Goal: Communication & Community: Answer question/provide support

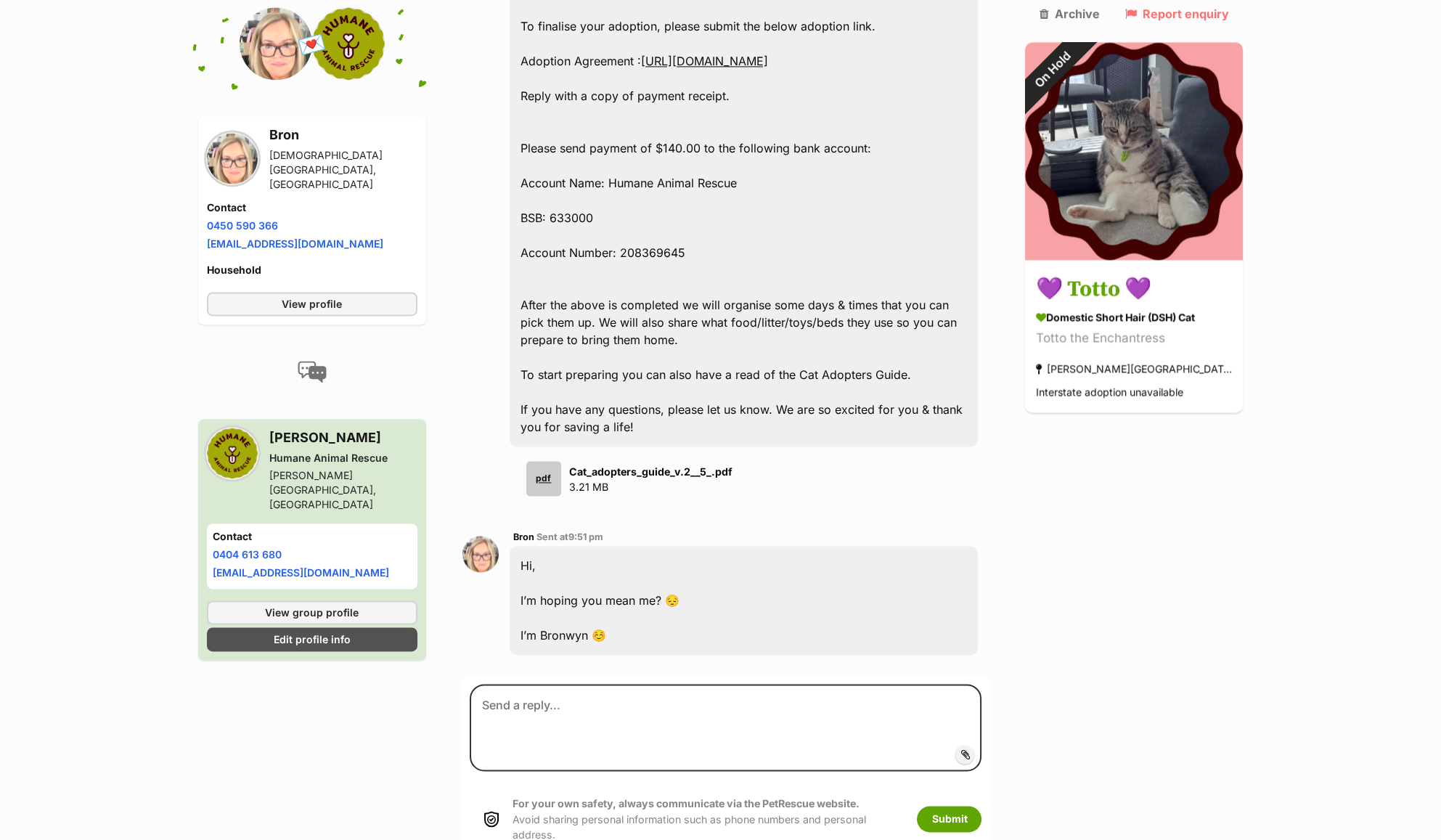
scroll to position [4974, 0]
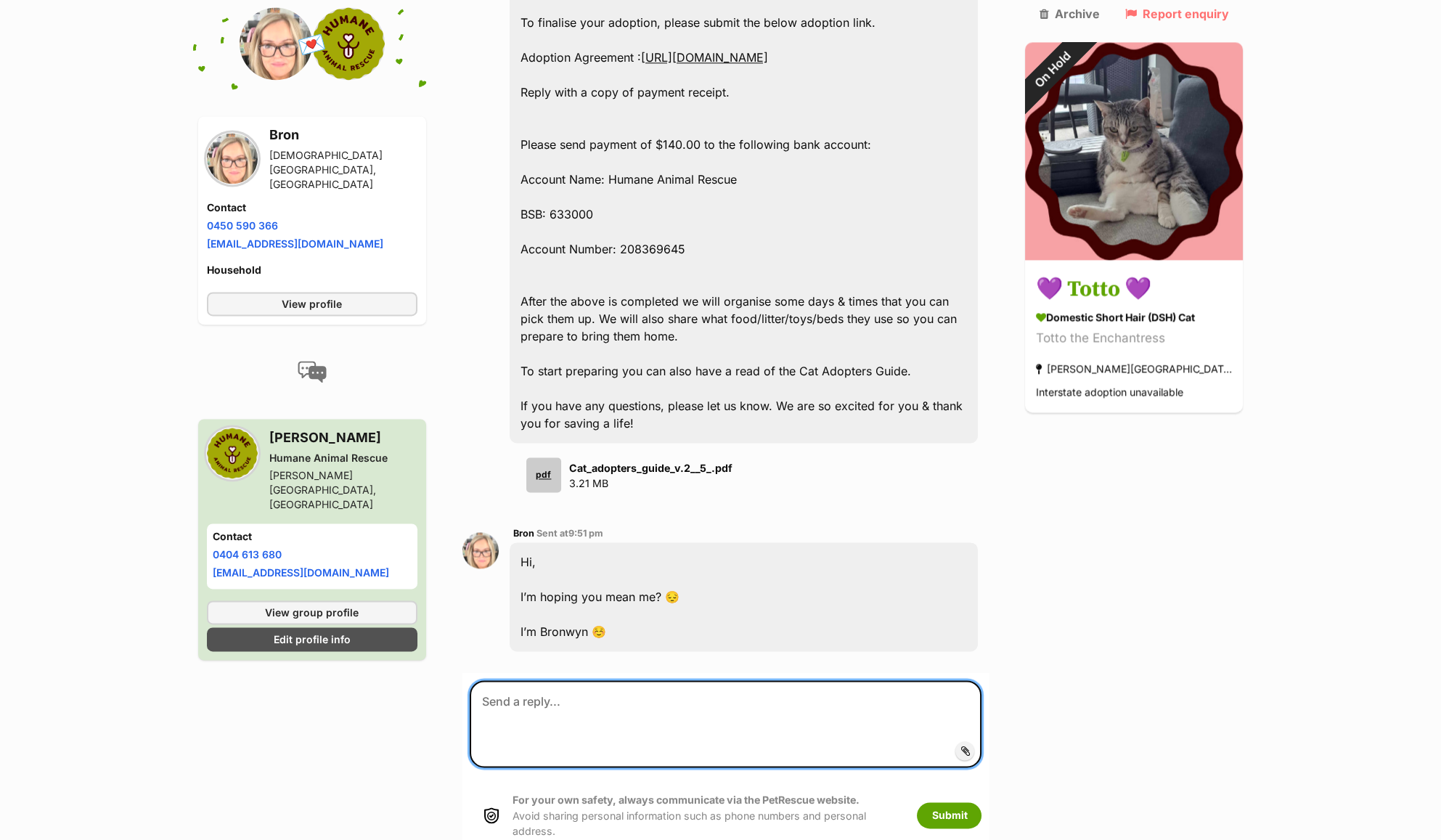
click at [692, 680] on textarea at bounding box center [726, 723] width 512 height 87
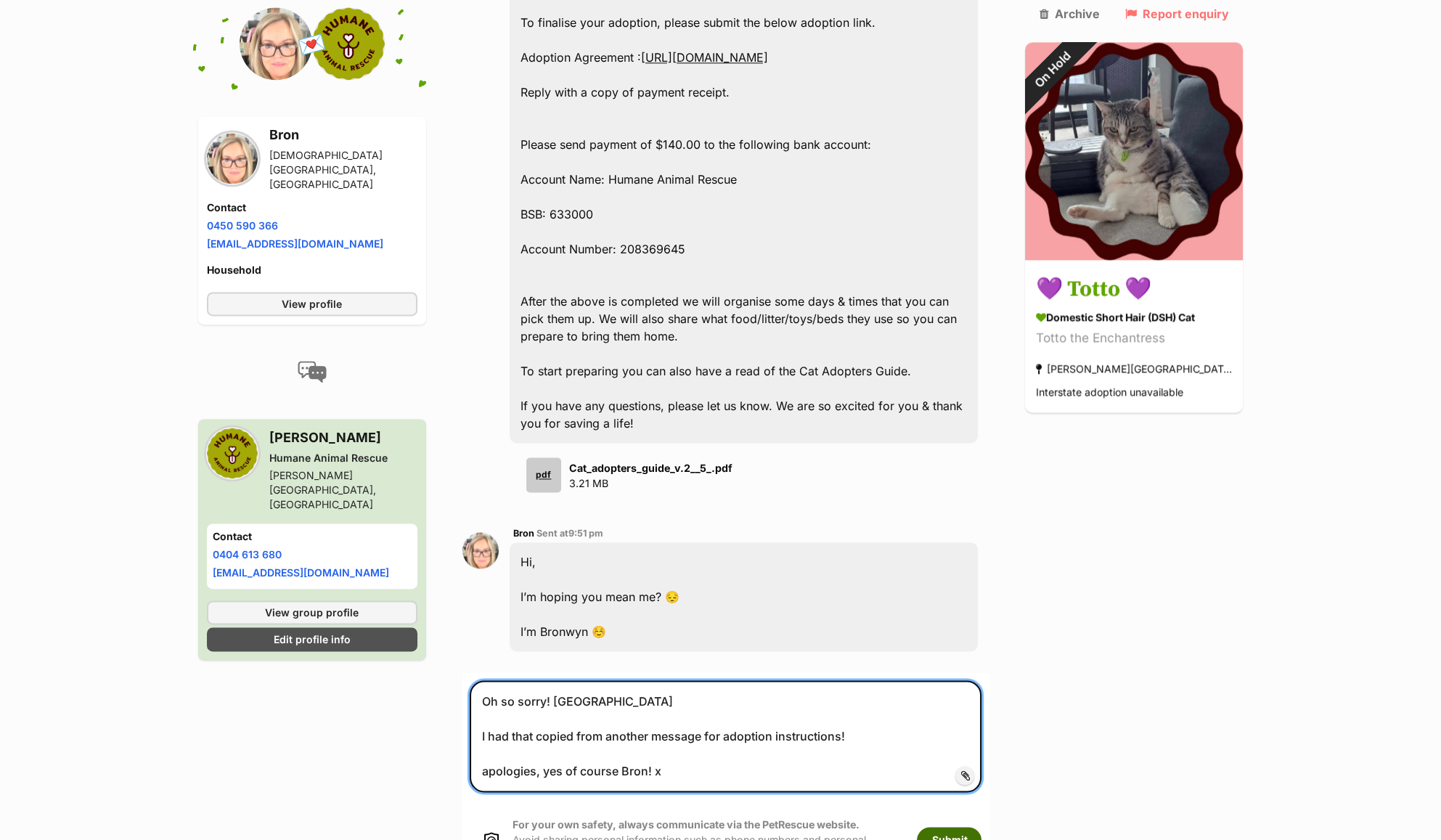
type textarea "Oh so sorry! haha I had that copied from another message for adoption instructi…"
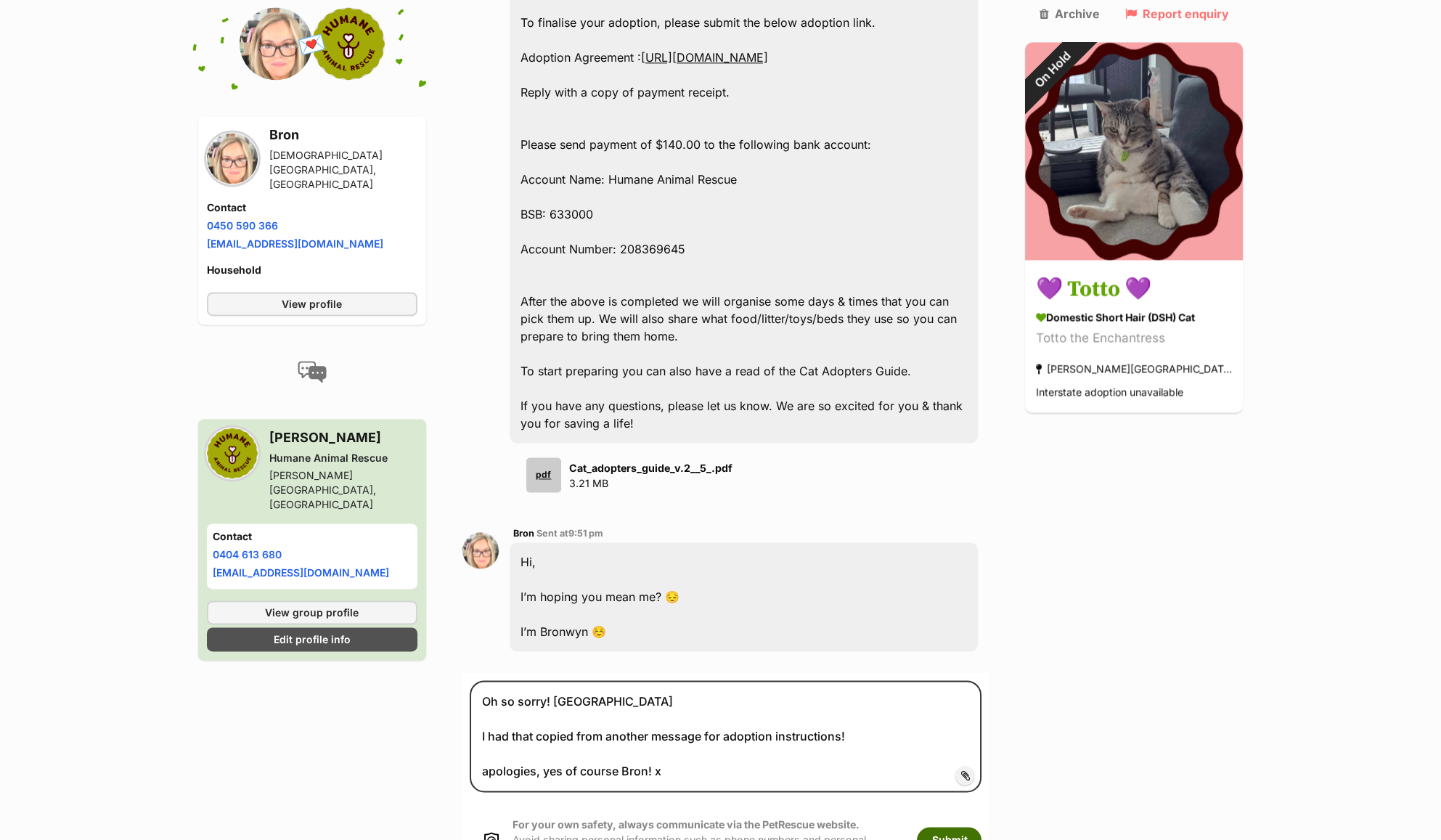
click at [981, 826] on button "Submit" at bounding box center [949, 839] width 65 height 26
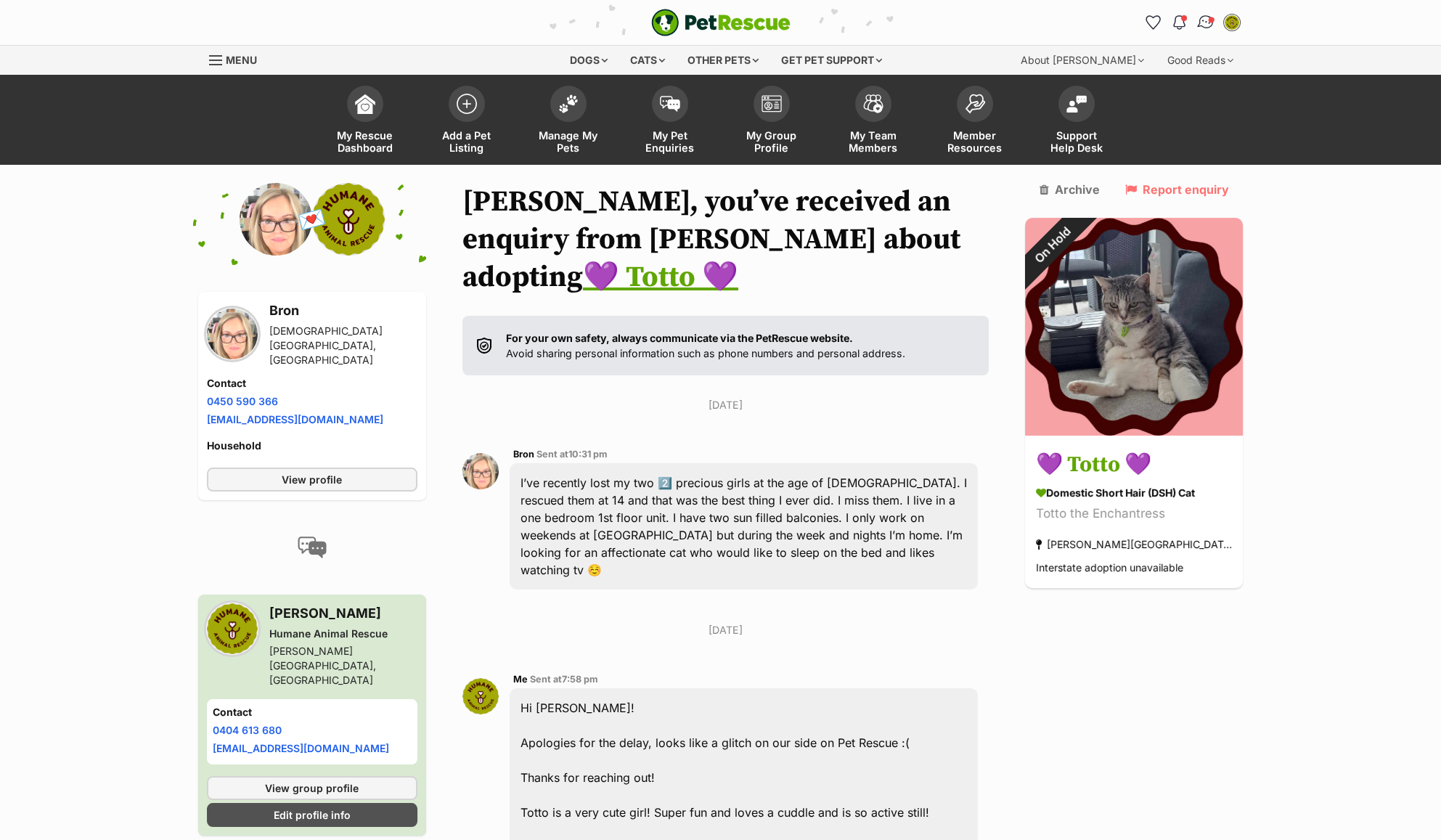
click at [1213, 21] on span "Conversations" at bounding box center [1211, 19] width 7 height 7
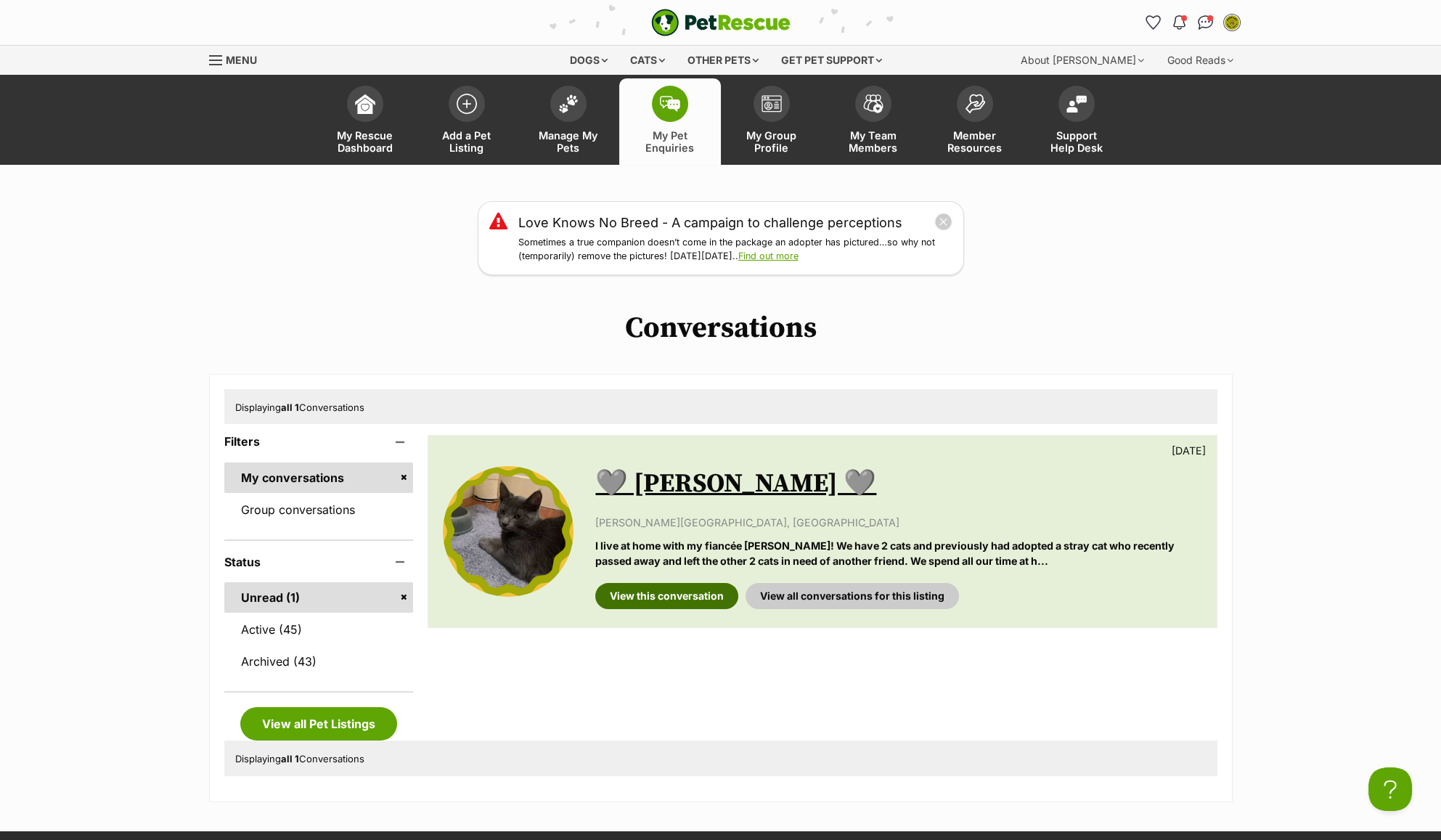
click at [685, 595] on link "View this conversation" at bounding box center [666, 596] width 143 height 26
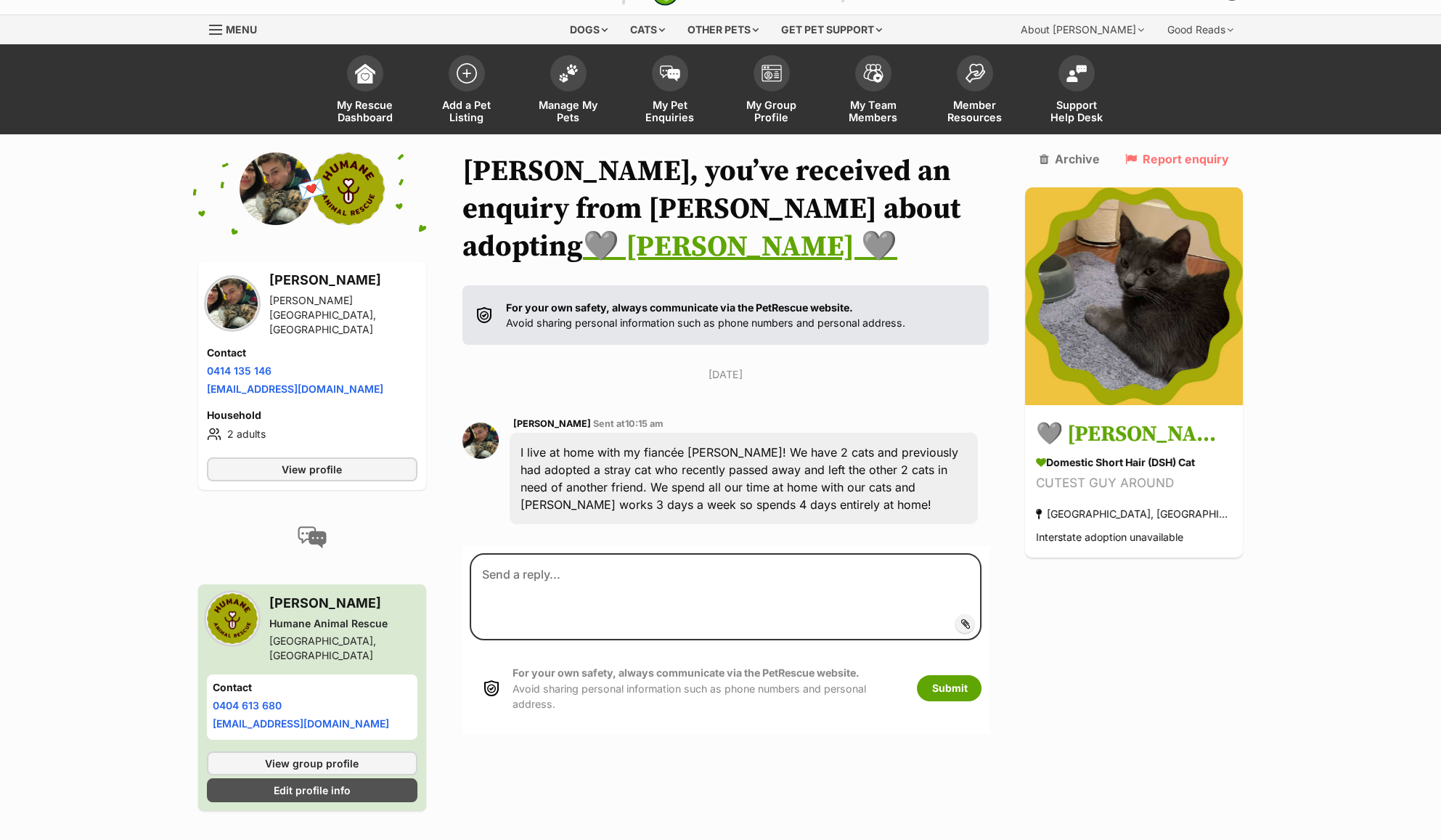
scroll to position [43, 0]
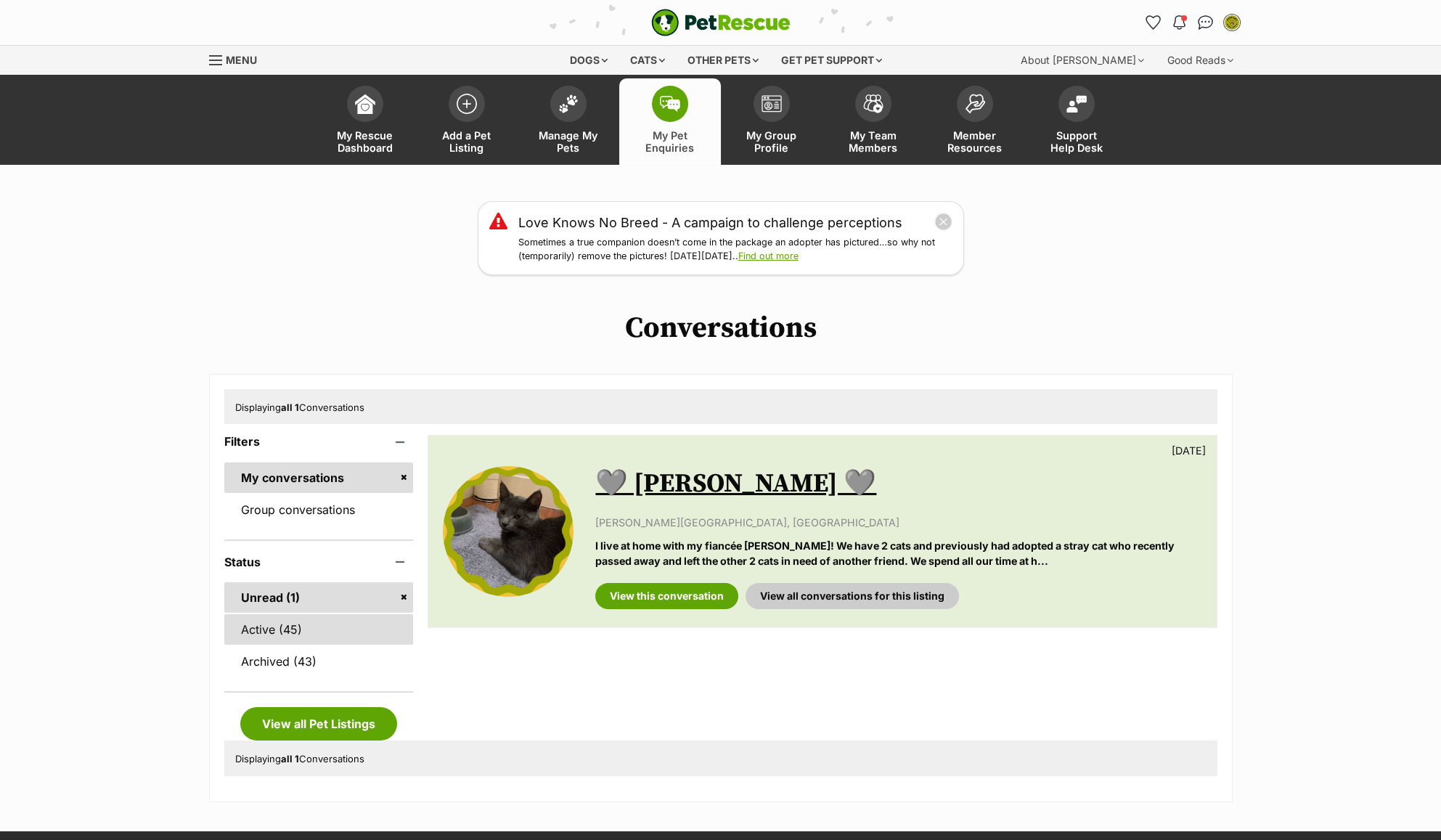
click at [319, 630] on link "Active (45)" at bounding box center [318, 629] width 190 height 30
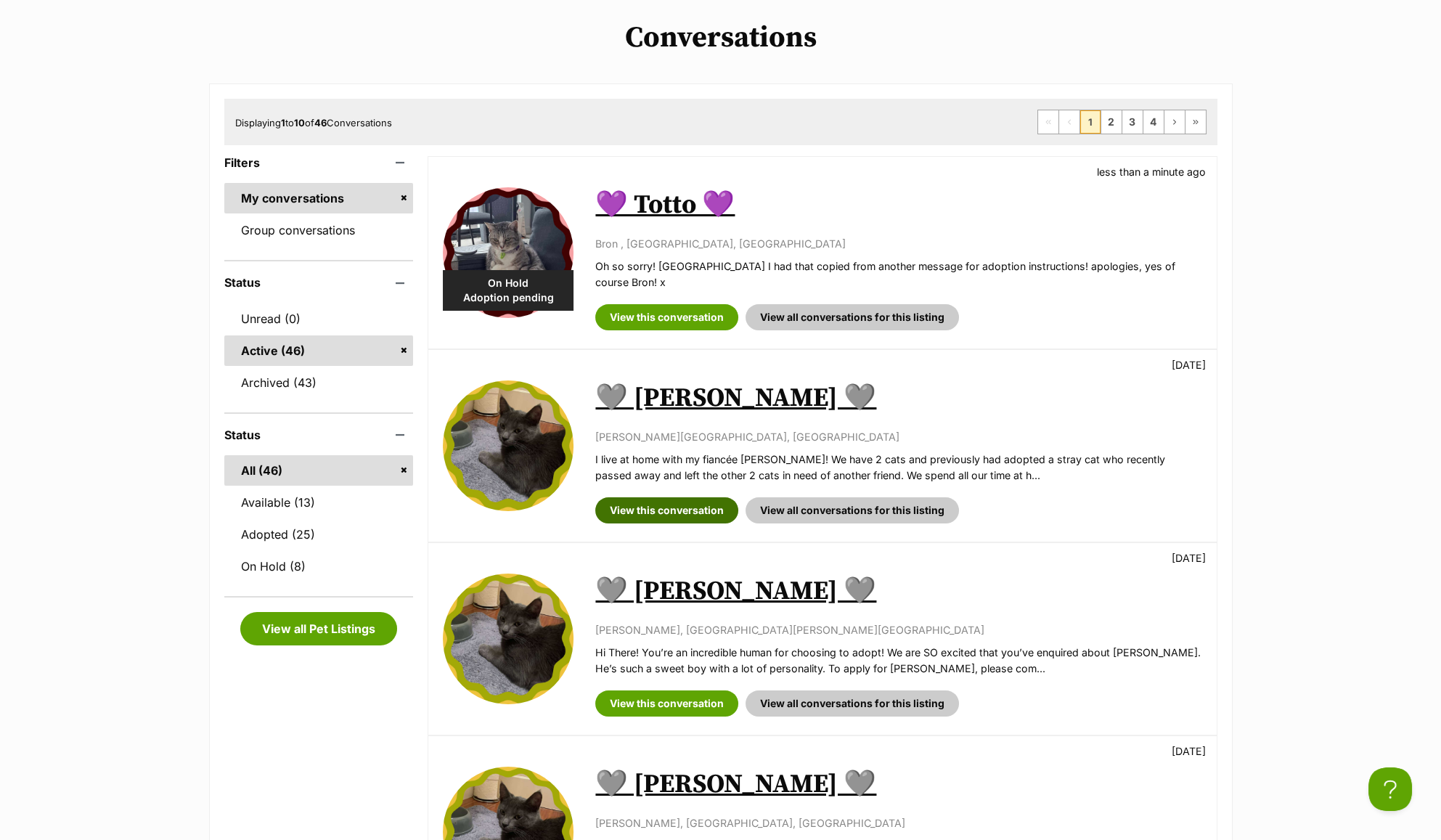
click at [656, 497] on link "View this conversation" at bounding box center [666, 510] width 143 height 26
click at [673, 690] on link "View this conversation" at bounding box center [666, 703] width 143 height 26
click at [639, 497] on link "View this conversation" at bounding box center [666, 510] width 143 height 26
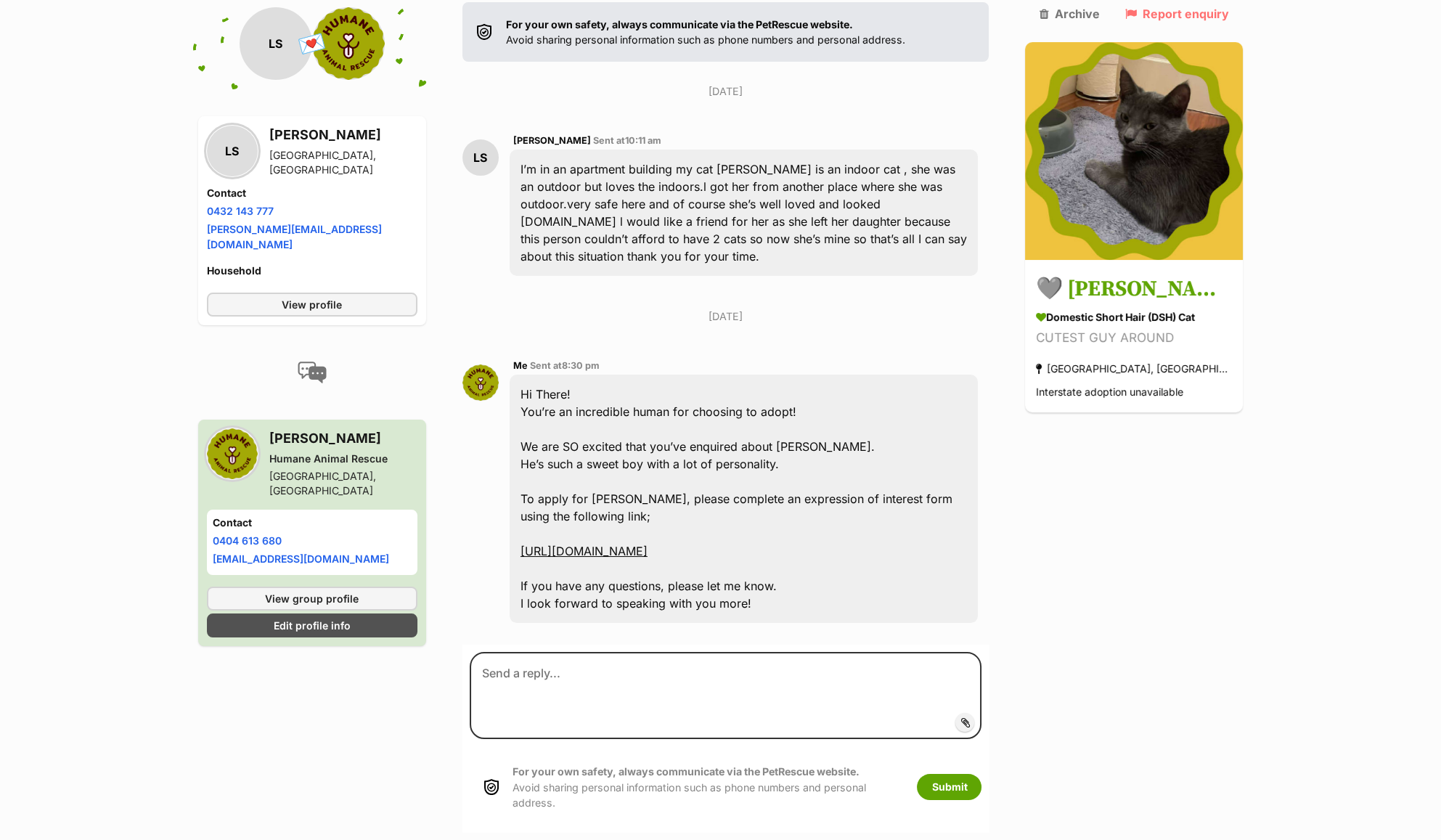
scroll to position [337, 0]
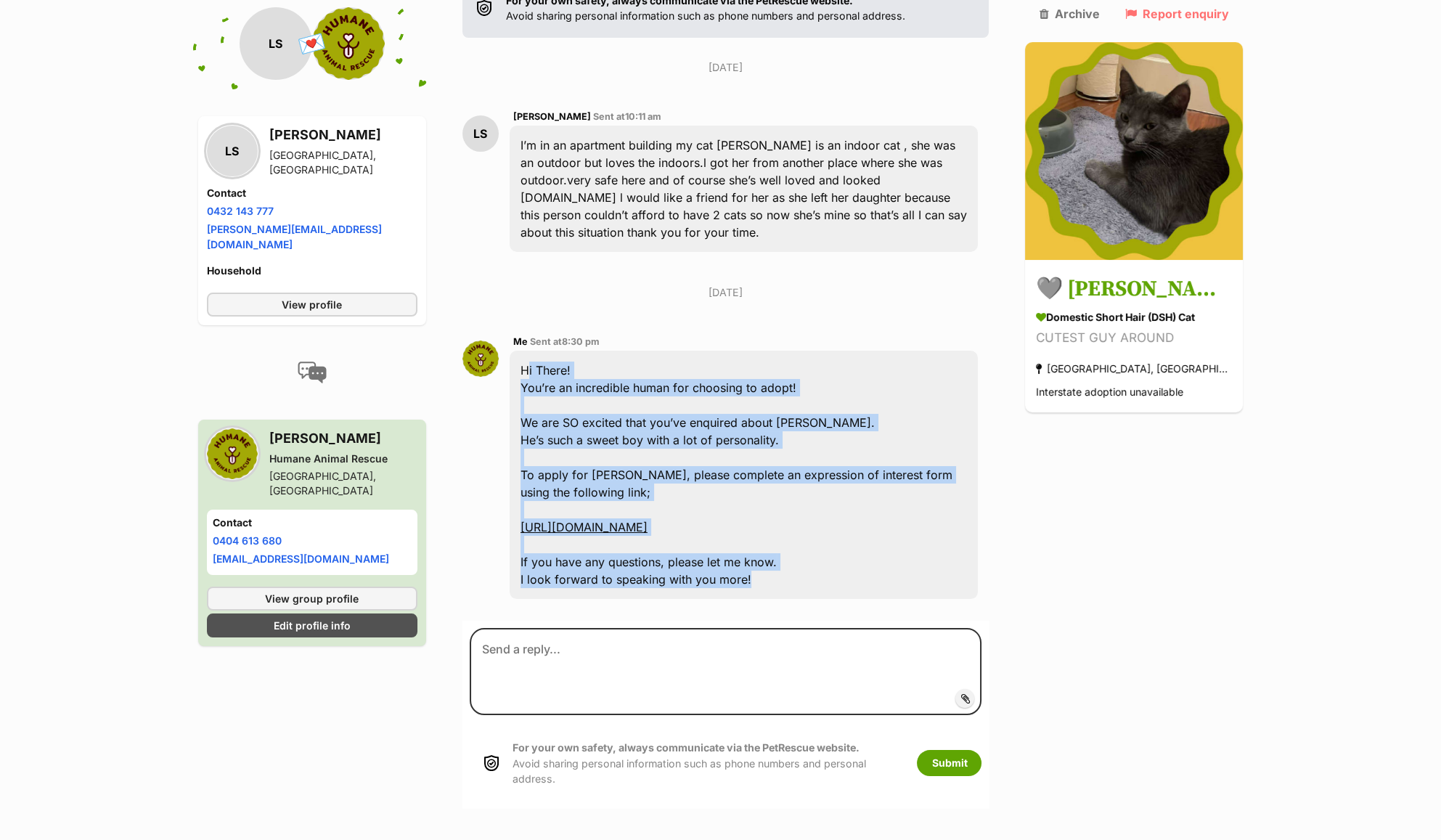
drag, startPoint x: 781, startPoint y: 545, endPoint x: 517, endPoint y: 317, distance: 348.8
click at [517, 322] on div "Me Sent at 8:30 pm Hi There! You’re an incredible human for choosing to adopt! …" at bounding box center [725, 465] width 527 height 288
copy div "Hi There! You’re an incredible human for choosing to adopt! We are SO excited t…"
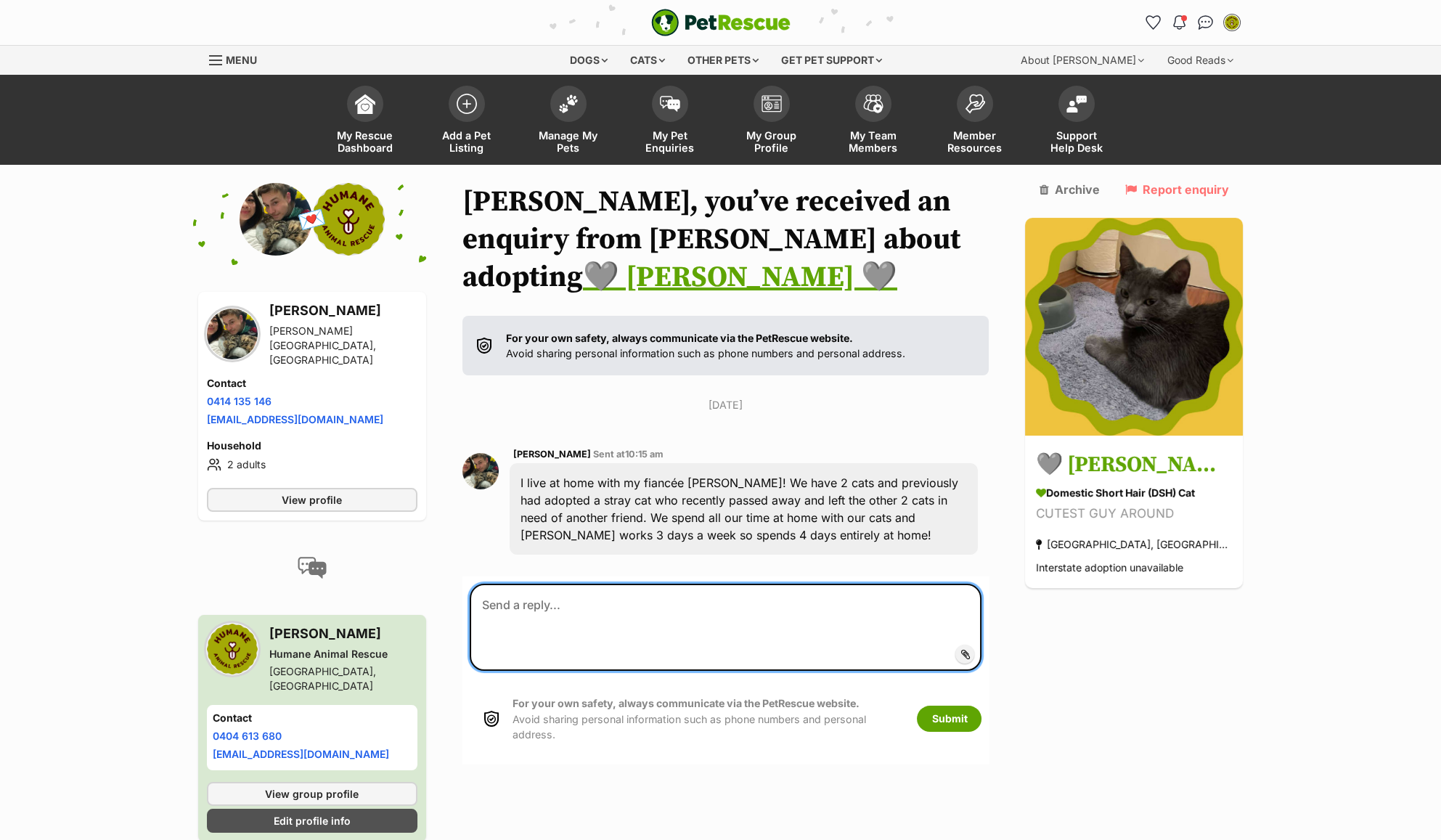
click at [777, 583] on textarea at bounding box center [726, 626] width 512 height 87
paste textarea "Hi There! You’re an incredible human for choosing to adopt! We are SO excited t…"
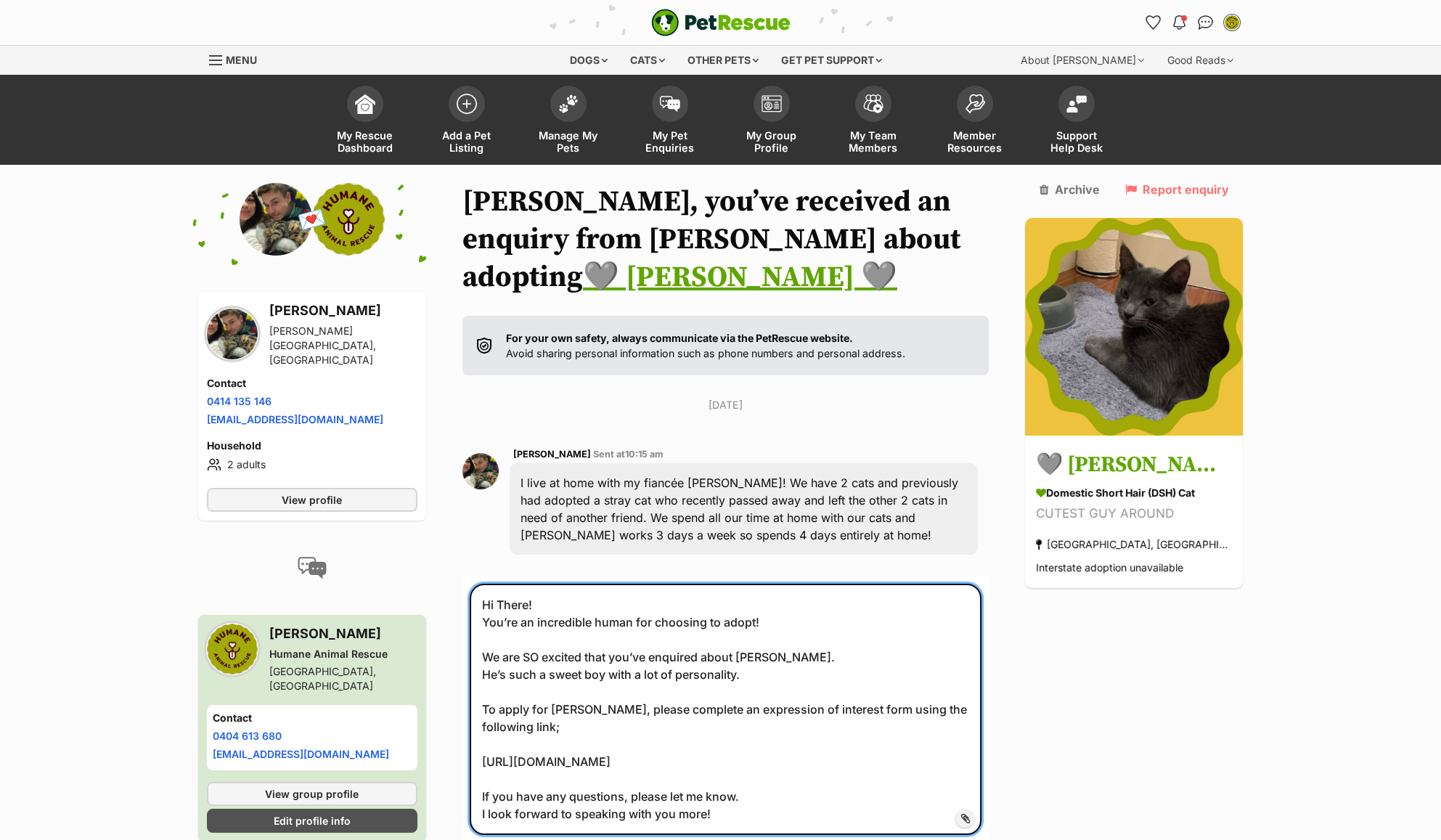
scroll to position [43, 0]
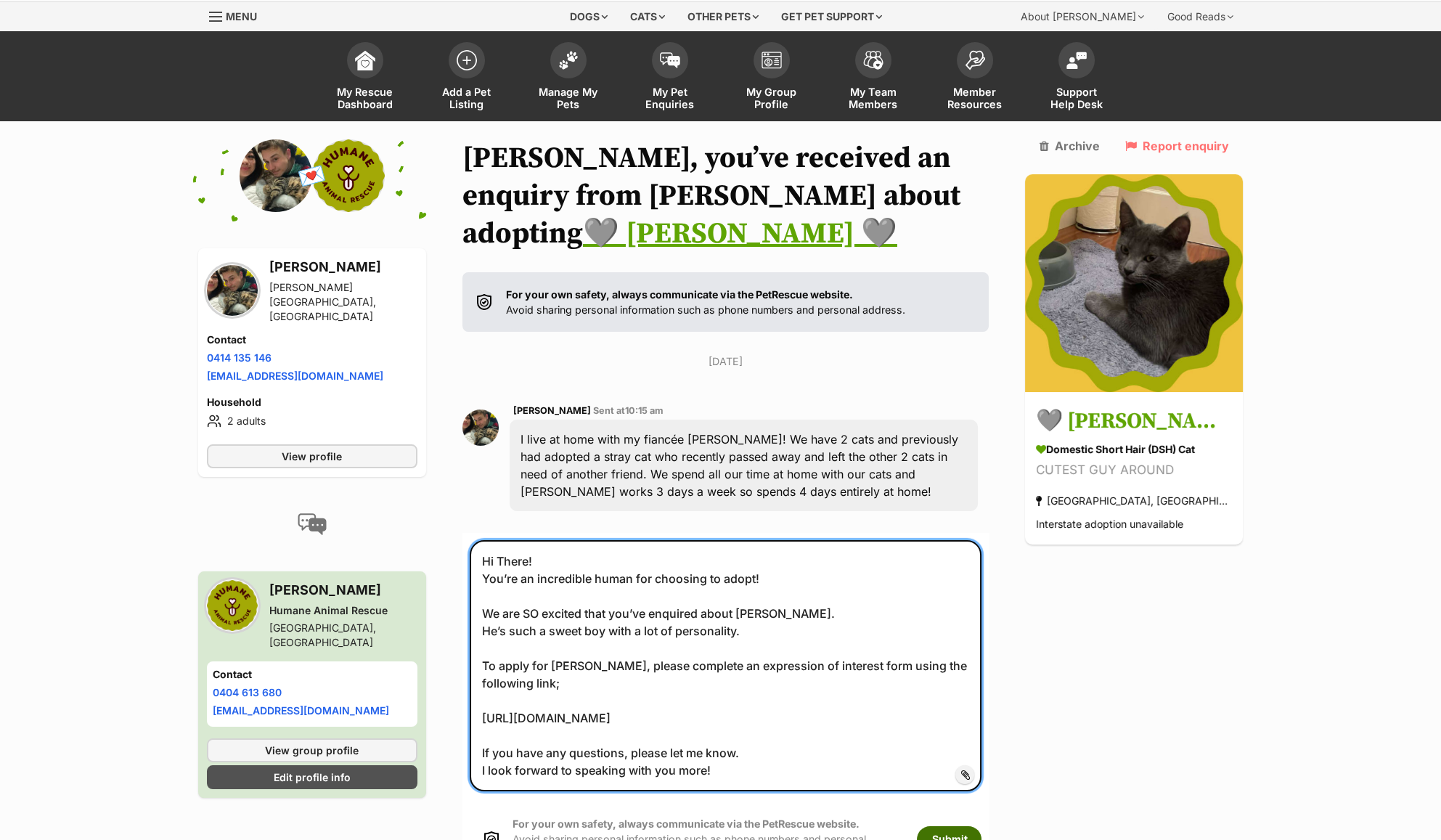
type textarea "Hi There! You’re an incredible human for choosing to adopt! We are SO excited t…"
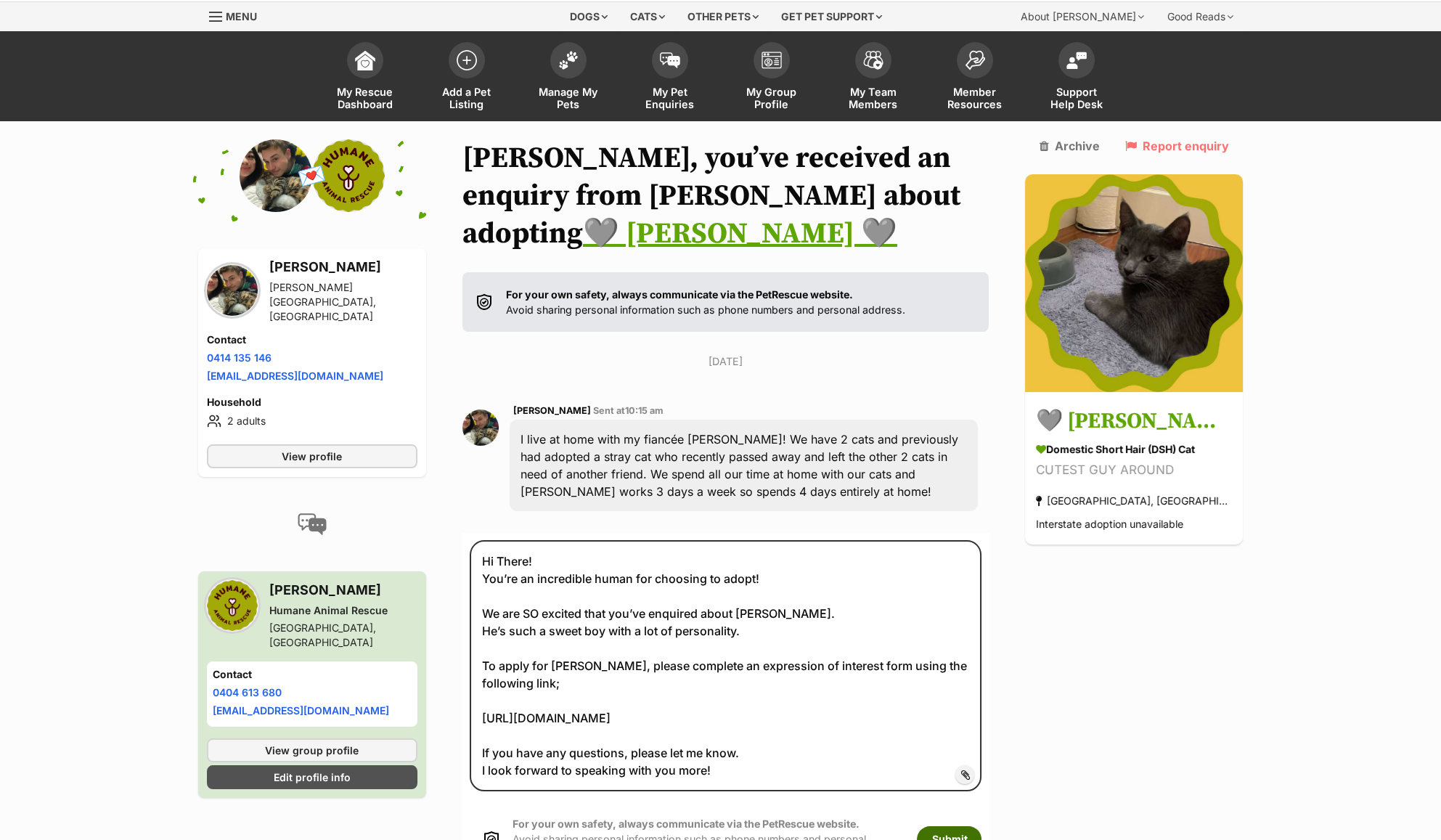
click at [980, 826] on button "Submit" at bounding box center [949, 839] width 65 height 26
